Goal: Obtain resource: Download file/media

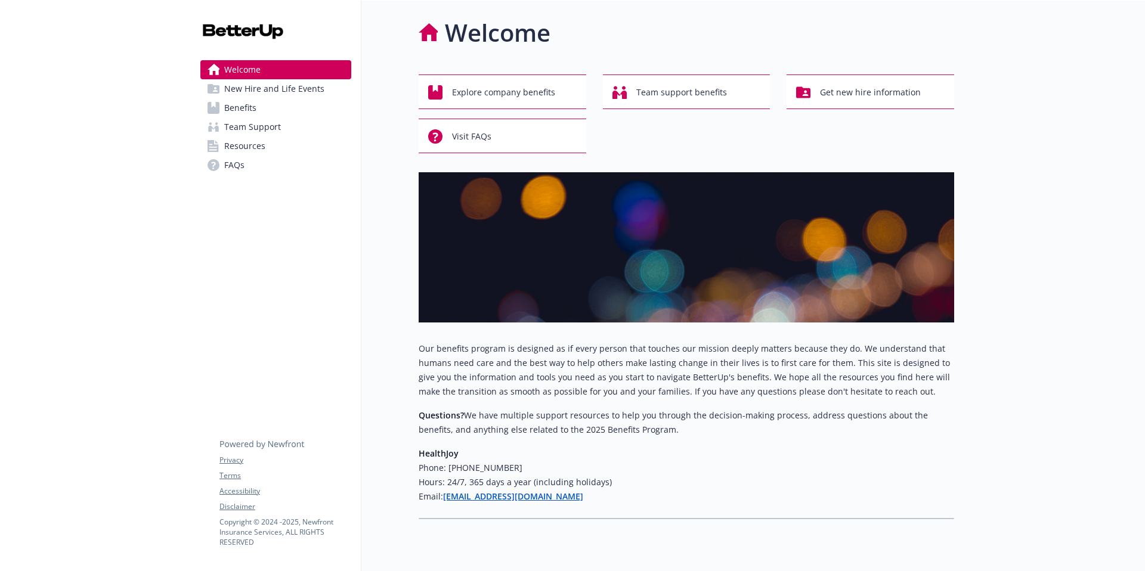
click at [291, 110] on link "Benefits" at bounding box center [275, 107] width 151 height 19
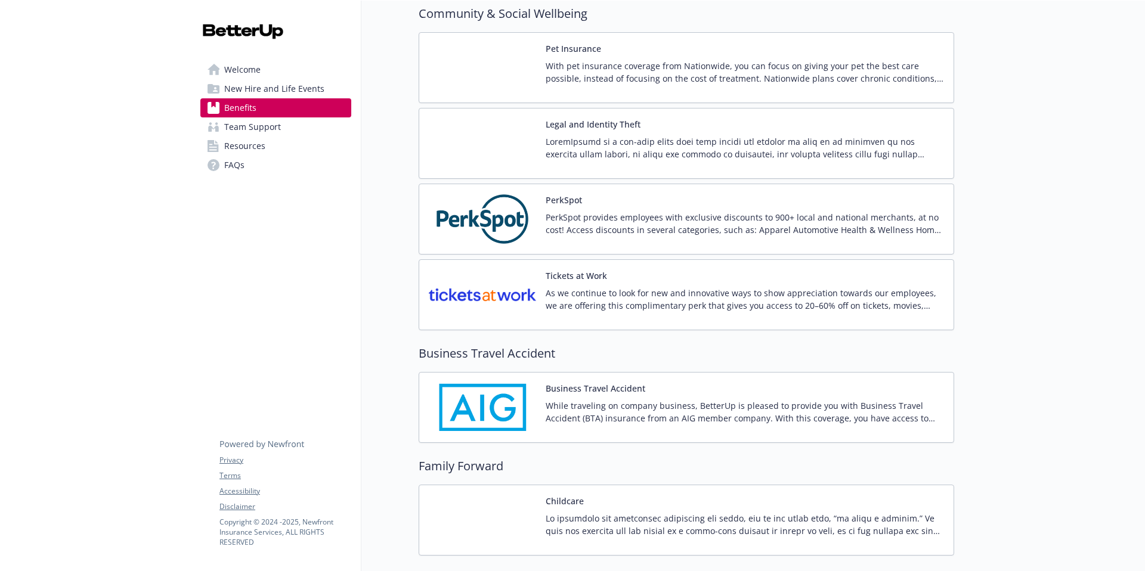
scroll to position [2623, 0]
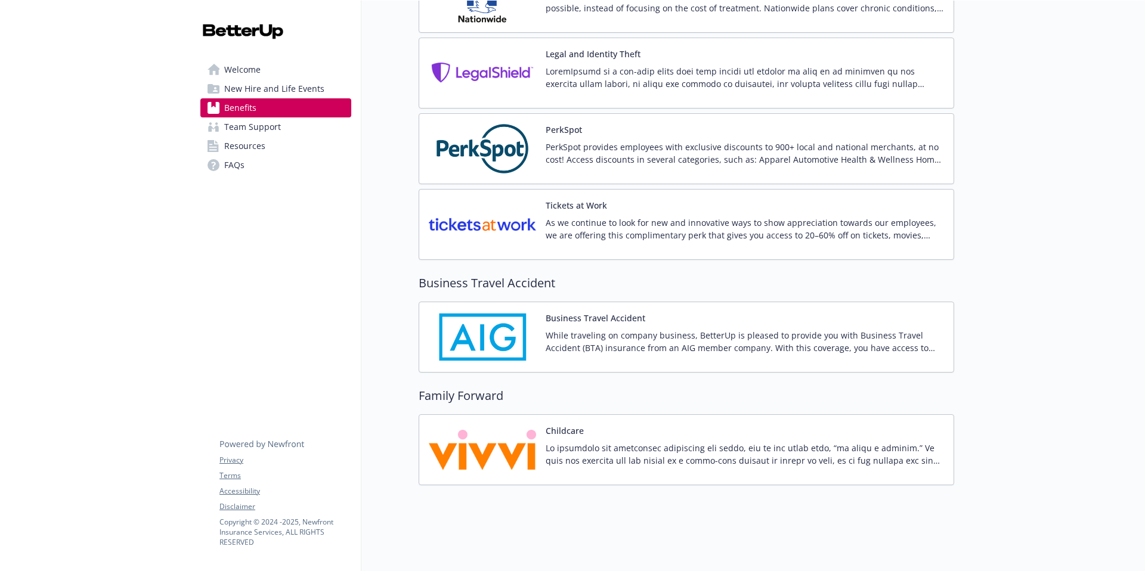
click at [647, 442] on p at bounding box center [745, 454] width 398 height 25
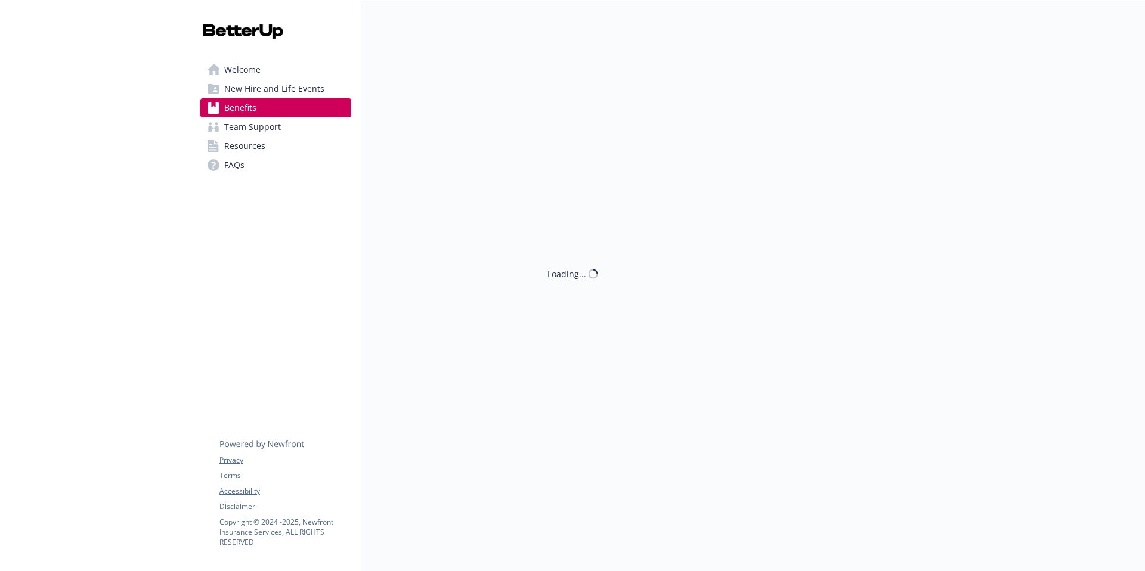
scroll to position [2623, 0]
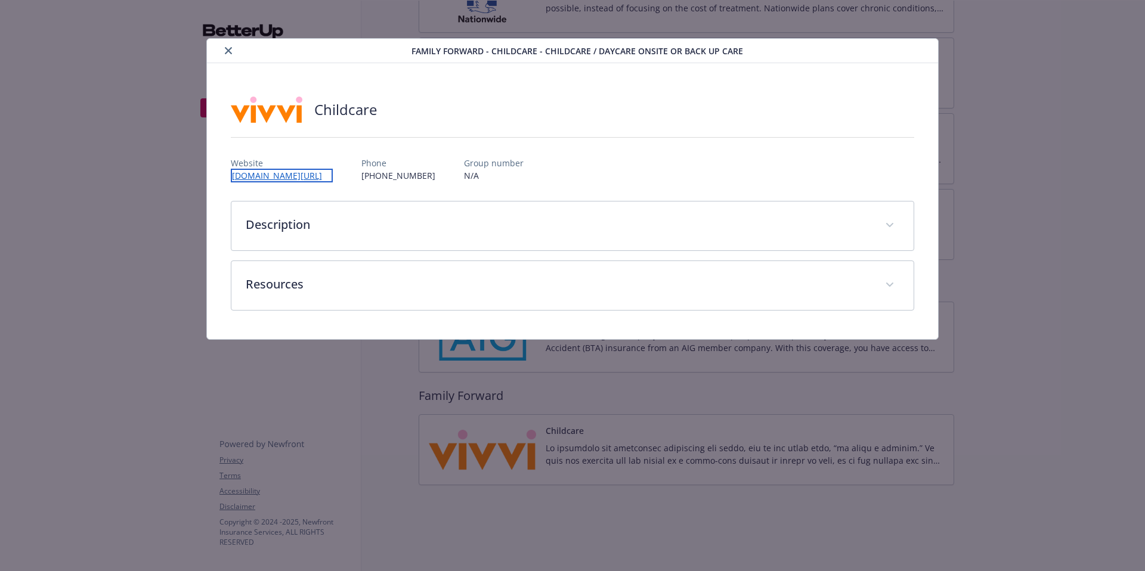
click at [320, 175] on link "[DOMAIN_NAME][URL]" at bounding box center [282, 176] width 102 height 14
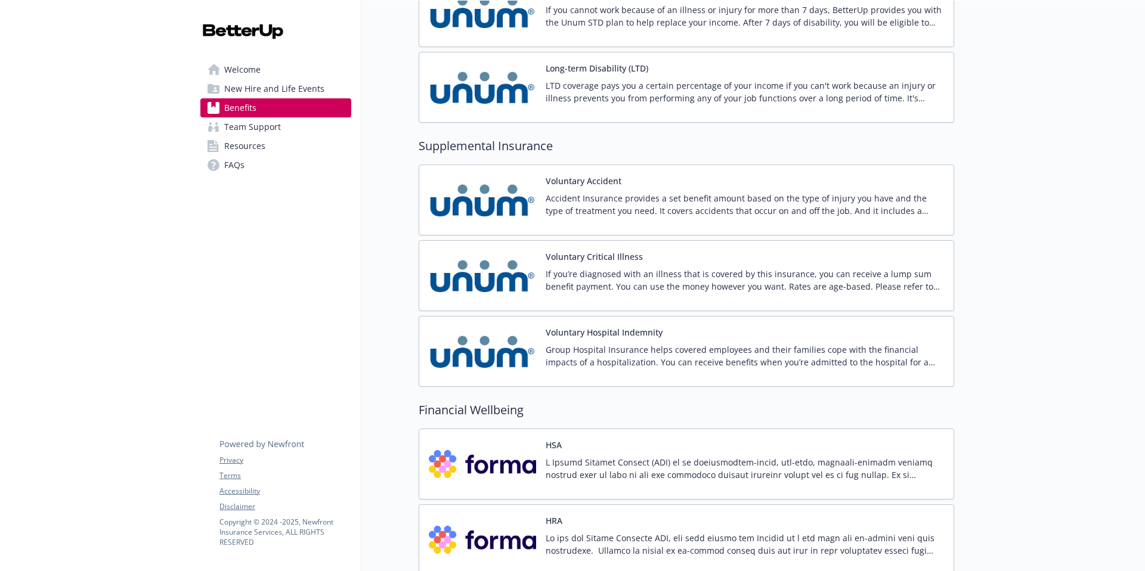
scroll to position [1290, 0]
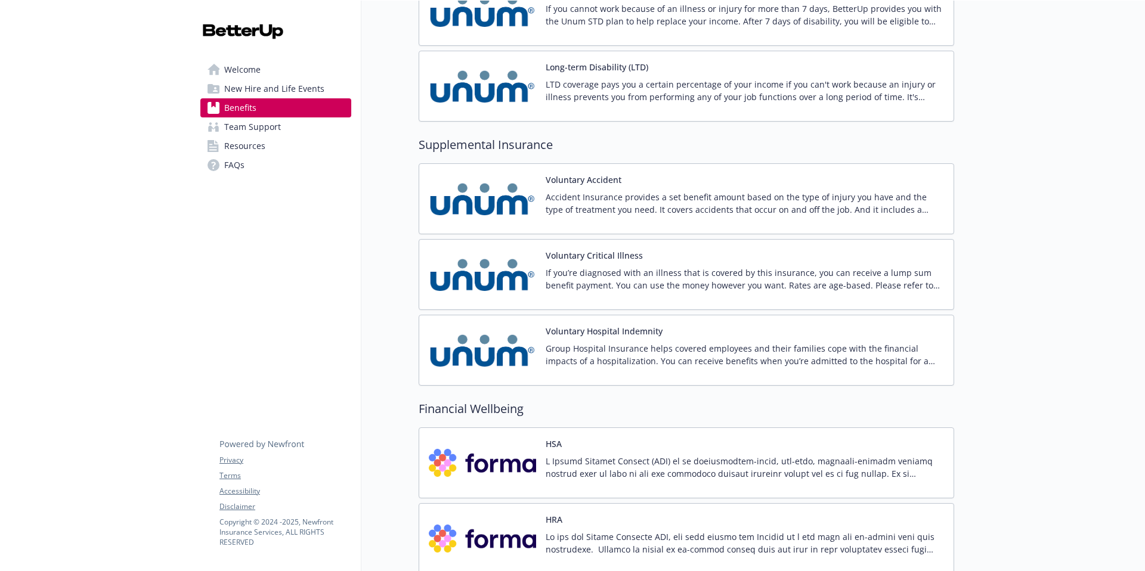
click at [610, 349] on p "Group Hospital Insurance helps covered employees and their families cope with t…" at bounding box center [745, 354] width 398 height 25
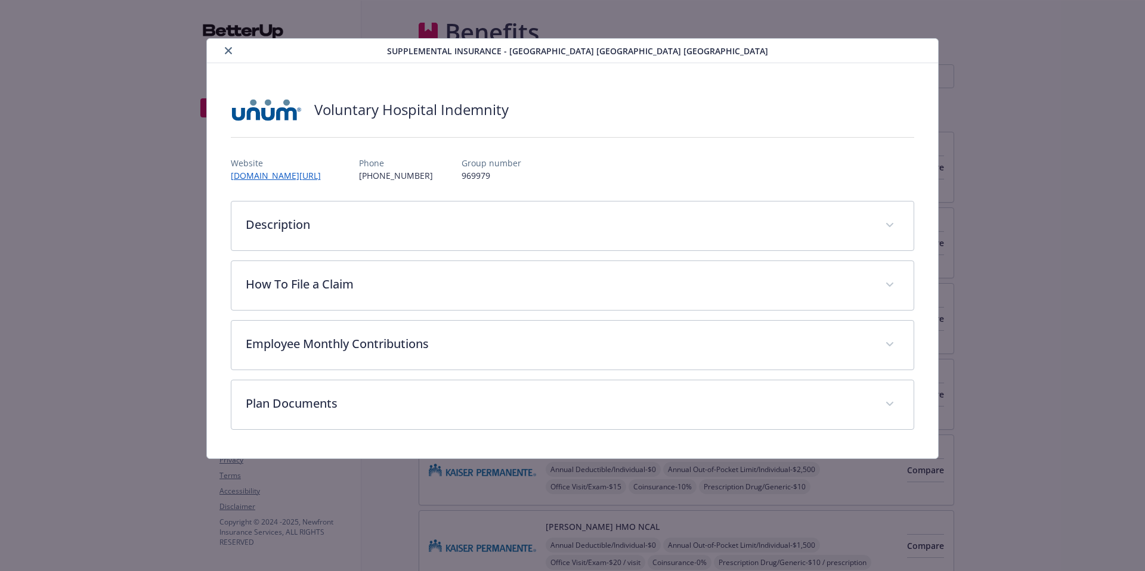
scroll to position [1290, 0]
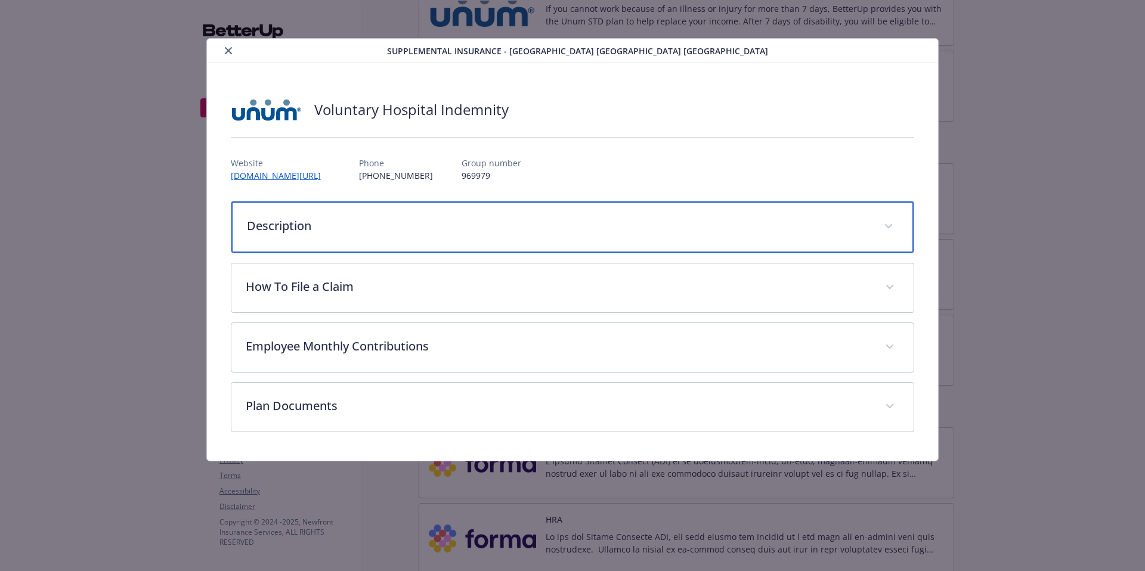
click at [603, 237] on div "Description" at bounding box center [572, 227] width 683 height 51
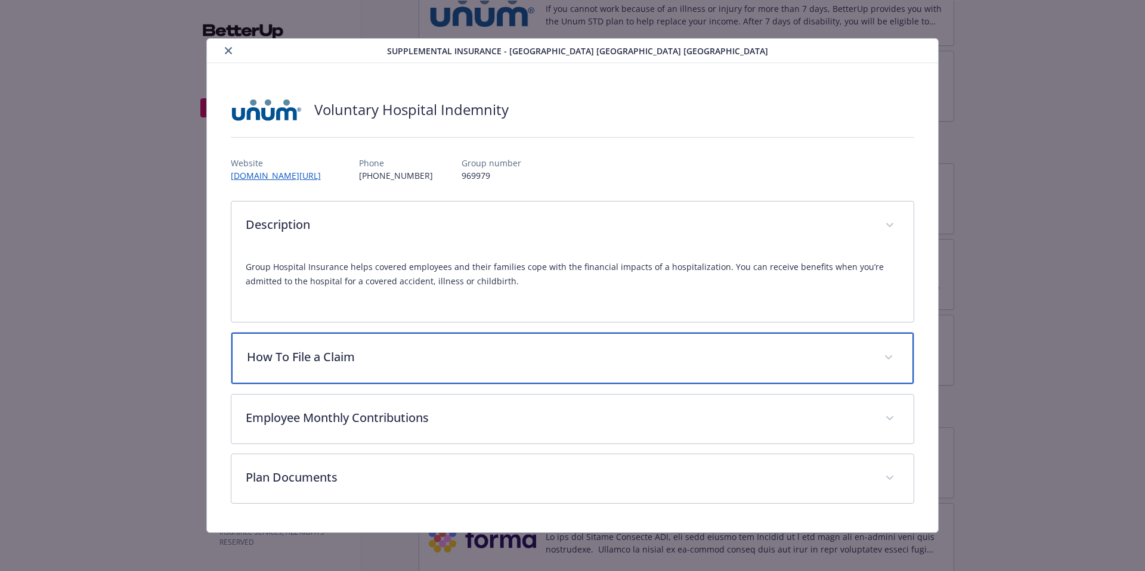
click at [574, 361] on p "How To File a Claim" at bounding box center [558, 357] width 623 height 18
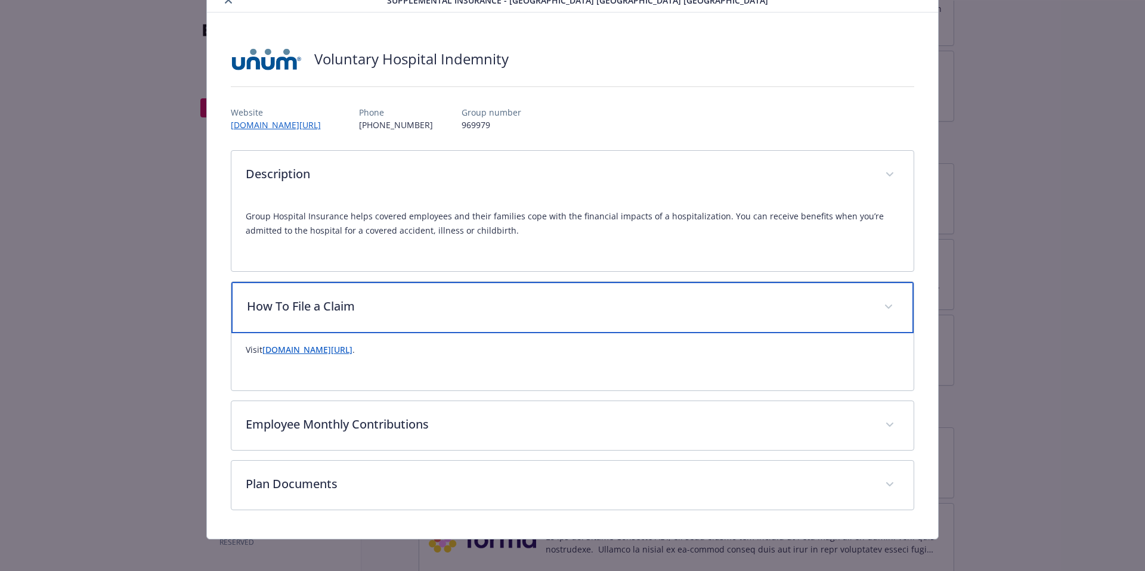
scroll to position [57, 0]
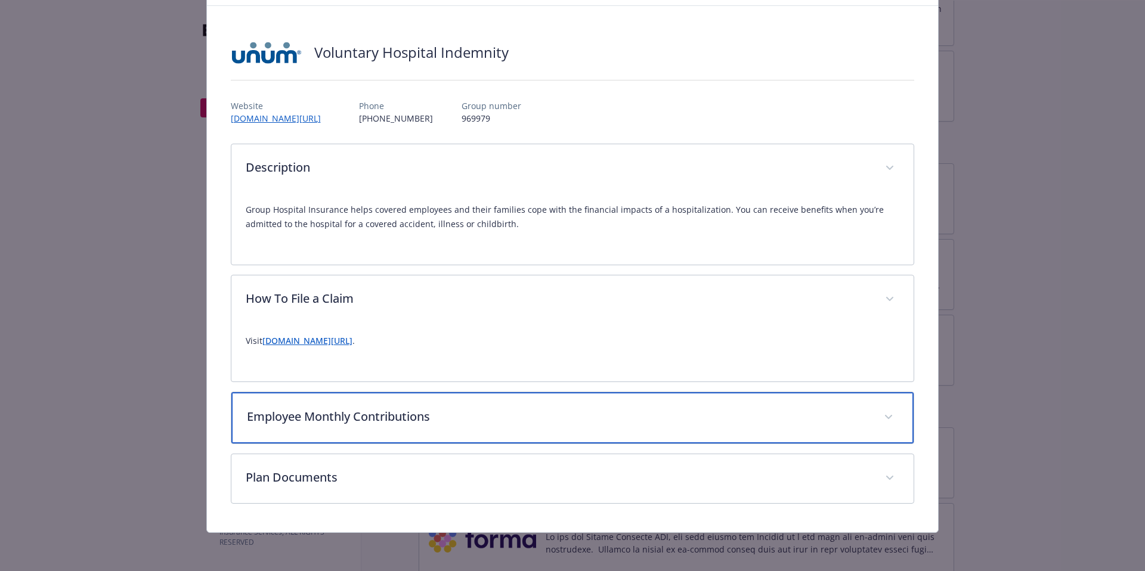
click at [553, 434] on div "Employee Monthly Contributions" at bounding box center [572, 417] width 683 height 51
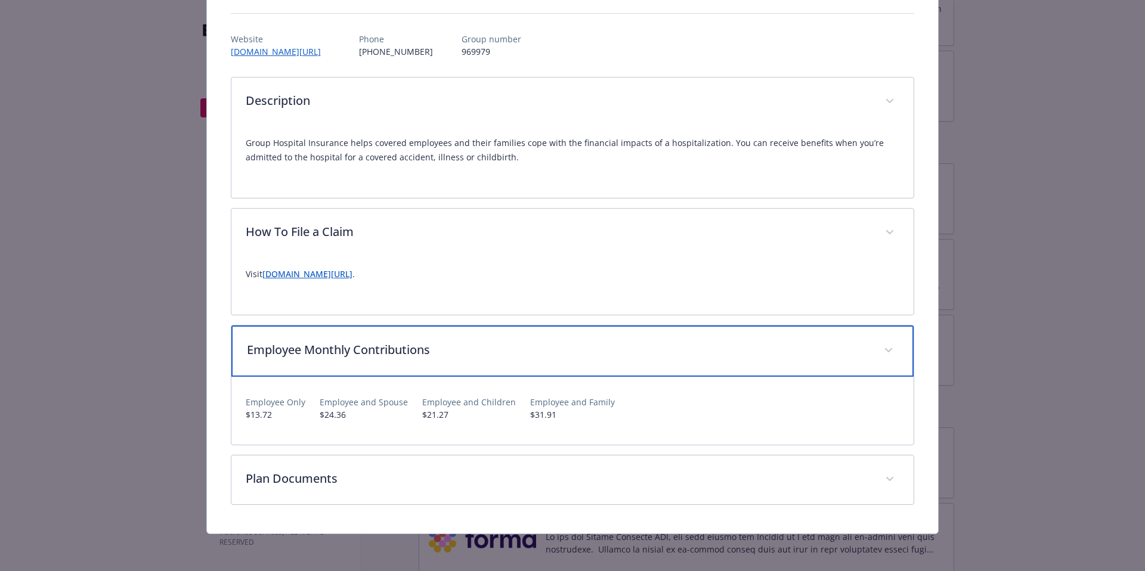
scroll to position [125, 0]
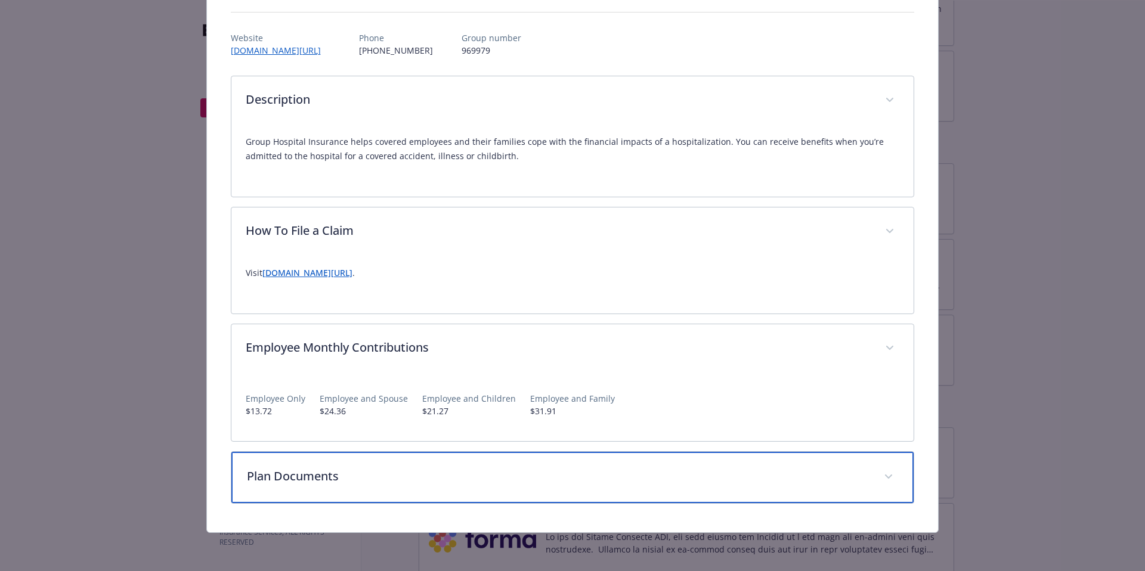
click at [553, 483] on p "Plan Documents" at bounding box center [558, 476] width 623 height 18
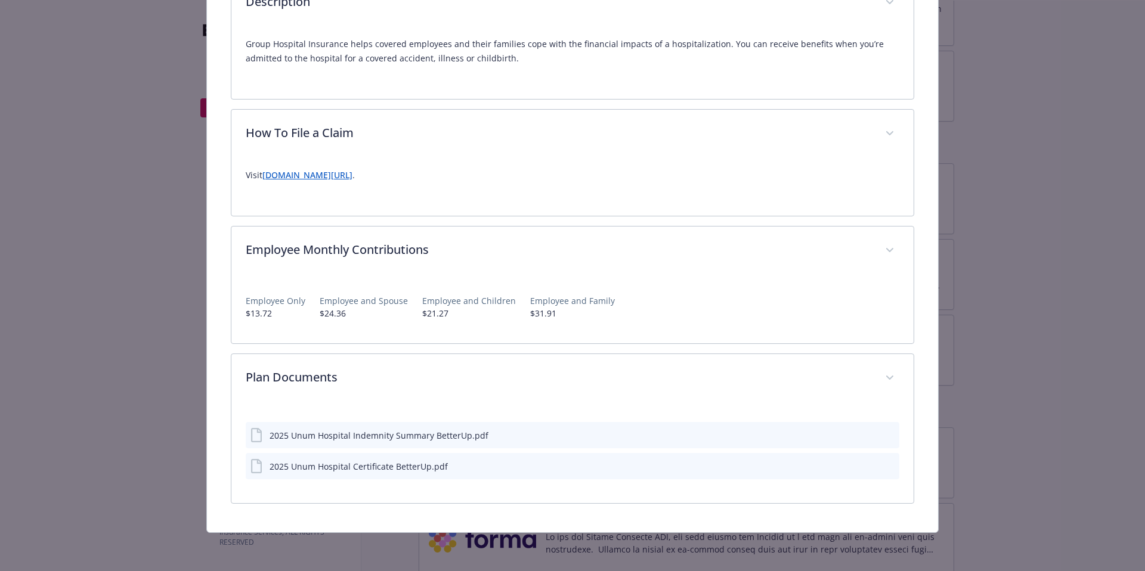
scroll to position [223, 0]
click at [410, 436] on div "2025 Unum Hospital Indemnity Summary BetterUp.pdf" at bounding box center [378, 435] width 219 height 13
click at [862, 429] on div "2025 Unum Hospital Indemnity Summary BetterUp.pdf" at bounding box center [573, 435] width 654 height 26
click at [871, 432] on icon "download file" at bounding box center [868, 435] width 10 height 10
